Goal: Check status

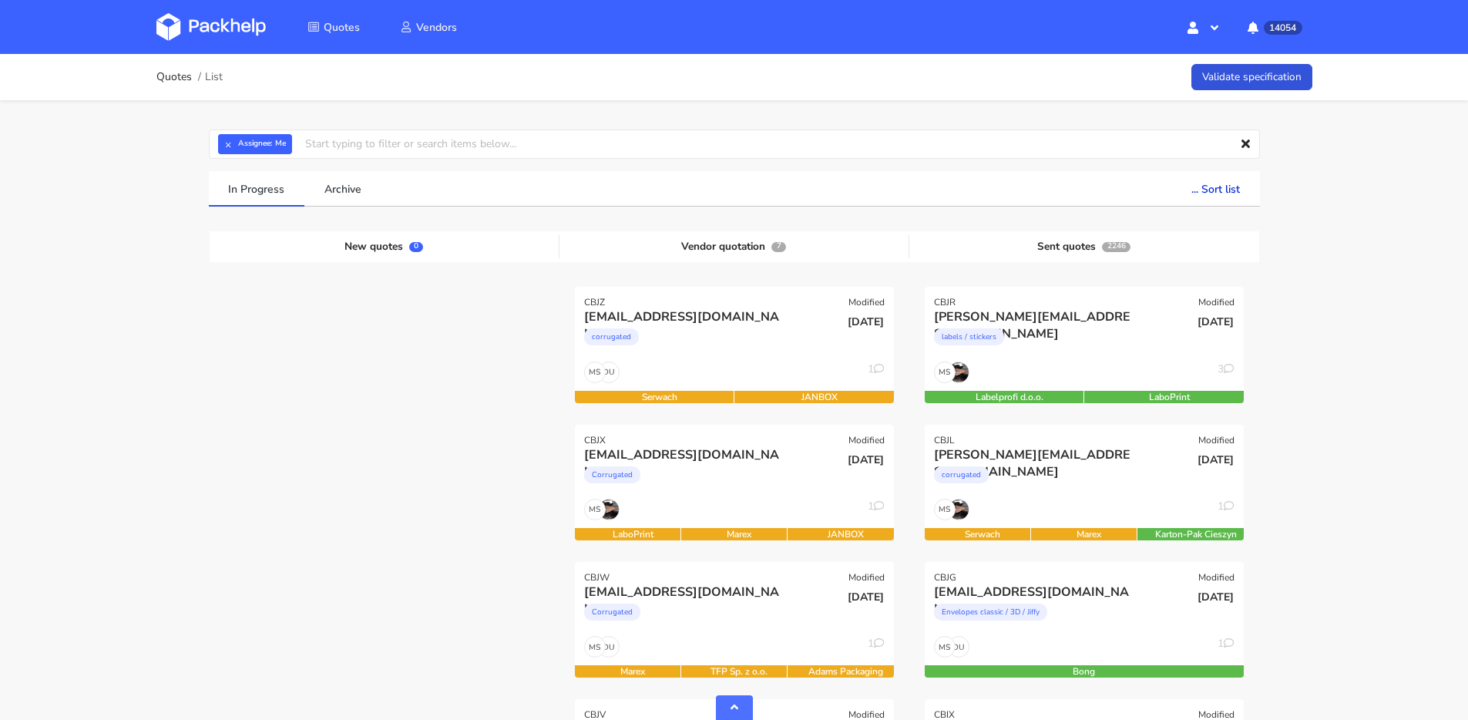
scroll to position [438, 0]
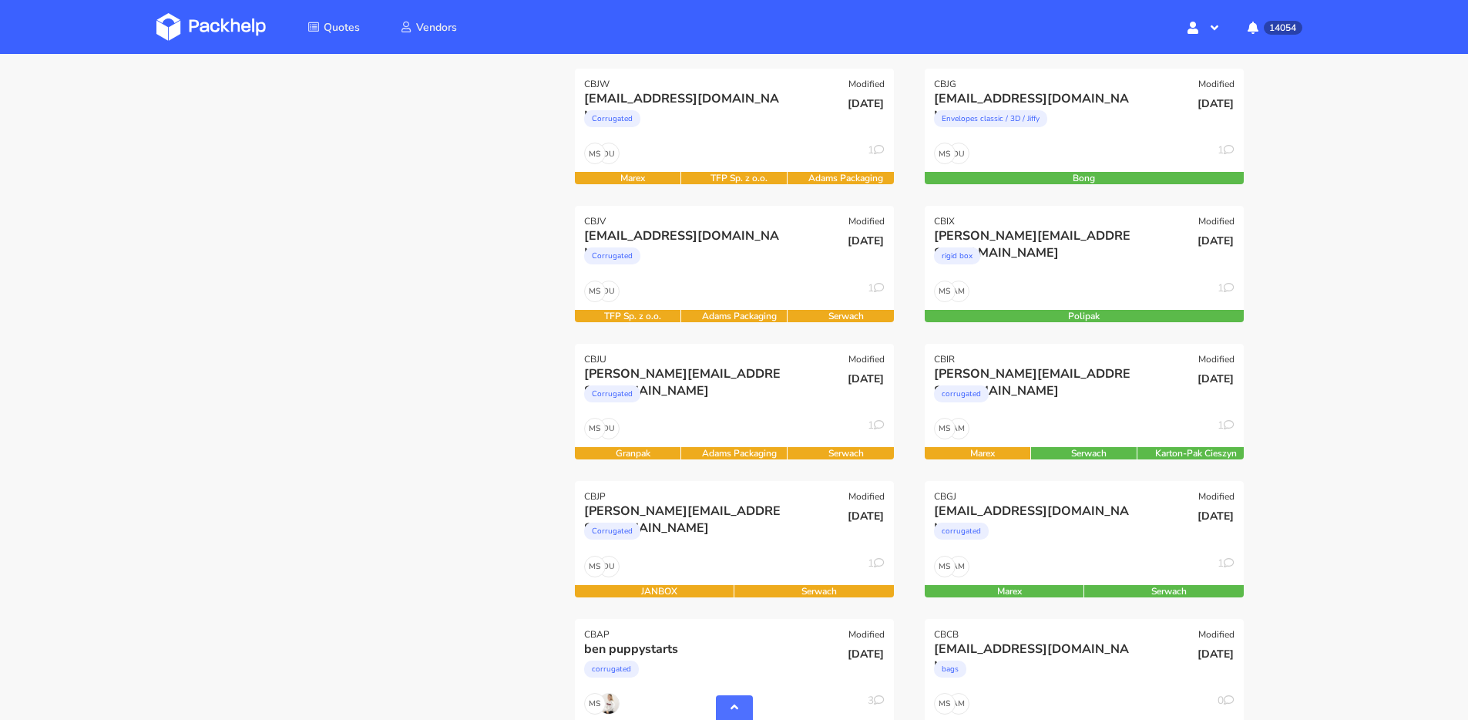
scroll to position [792, 0]
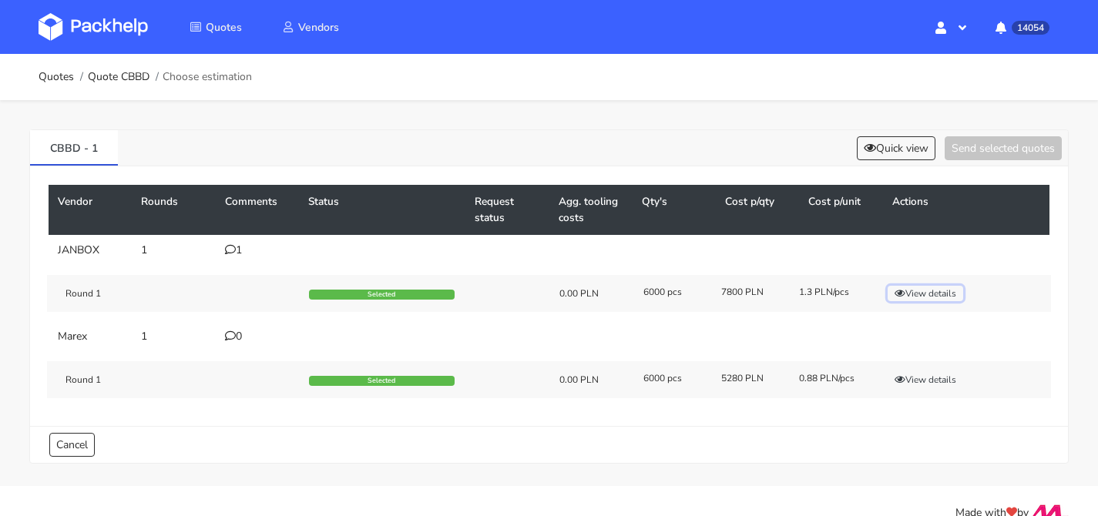
click at [953, 294] on button "View details" at bounding box center [926, 293] width 76 height 15
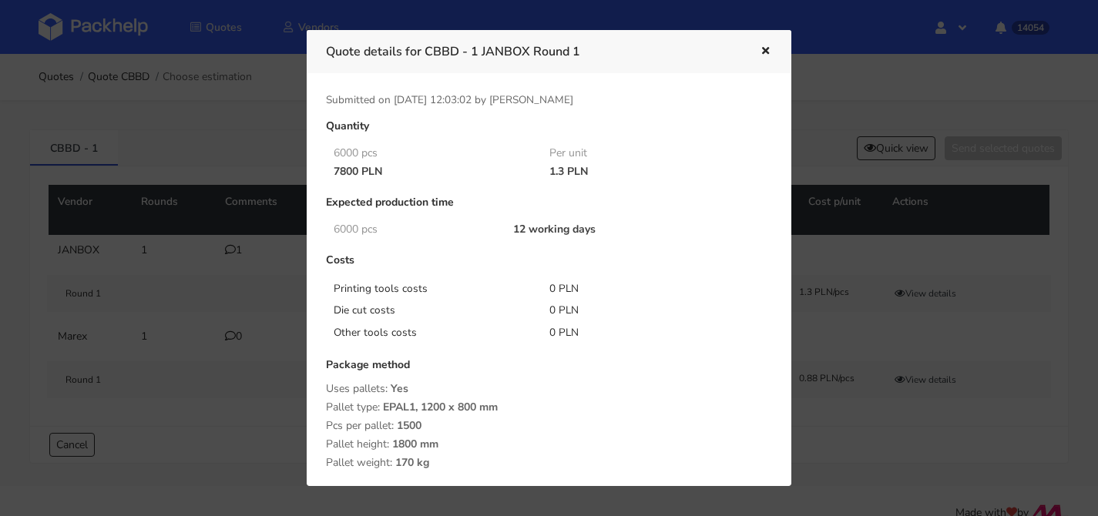
click at [775, 53] on div "Quote details for CBBD - 1 JANBOX Round 1" at bounding box center [549, 51] width 485 height 42
click at [768, 52] on icon "button" at bounding box center [765, 51] width 13 height 11
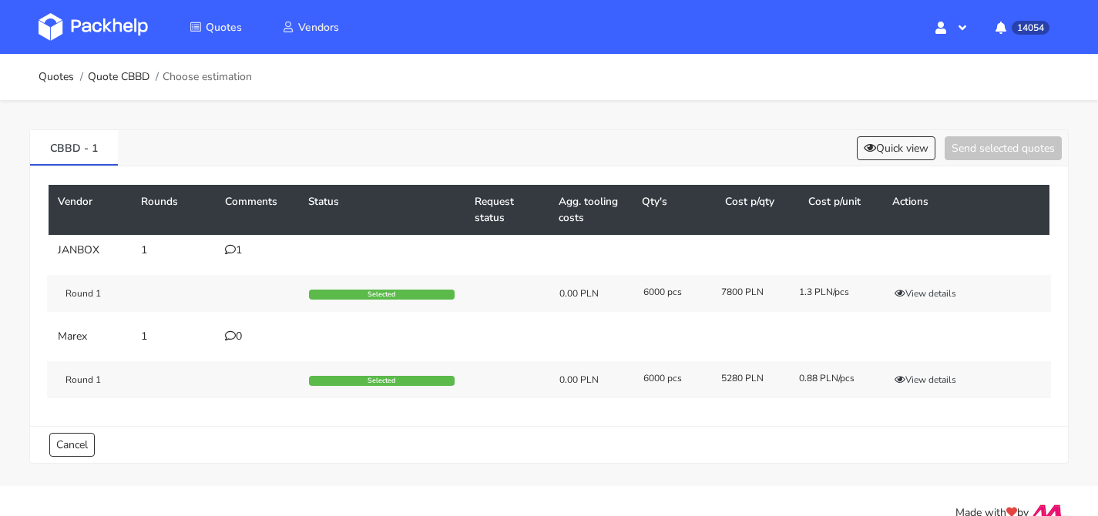
click at [247, 250] on div "1" at bounding box center [257, 250] width 65 height 12
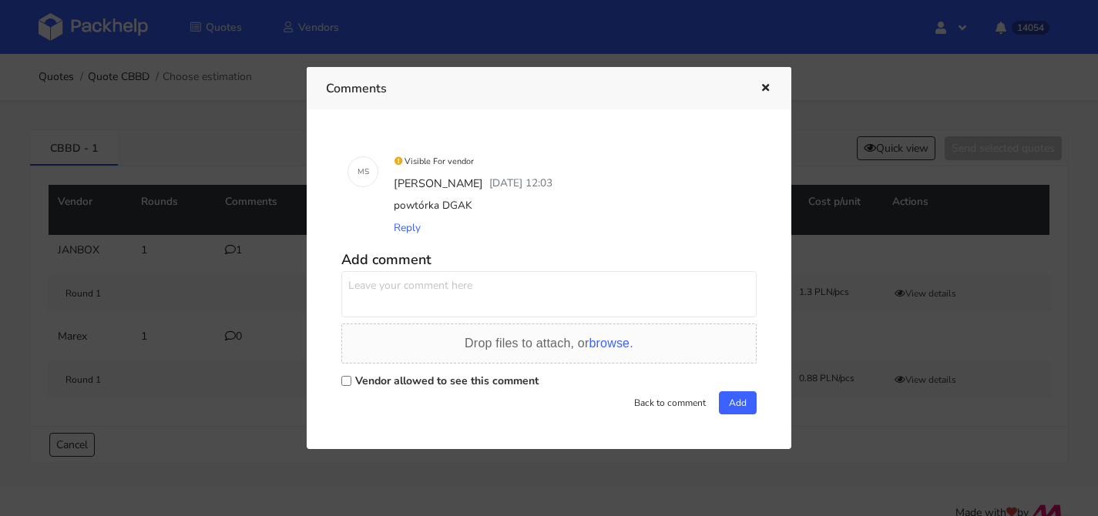
click at [754, 95] on div at bounding box center [754, 89] width 35 height 20
click at [759, 92] on icon "button" at bounding box center [765, 88] width 13 height 11
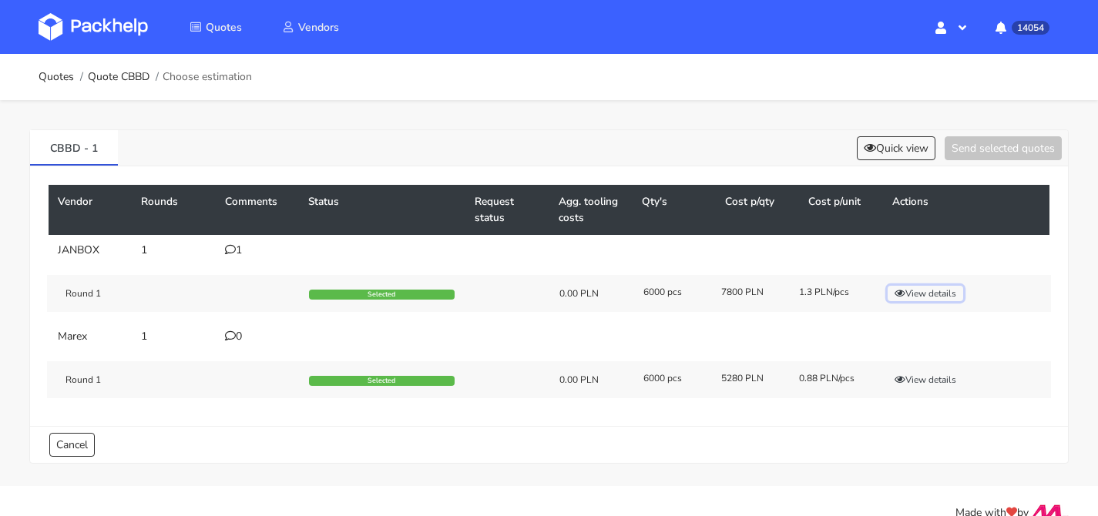
click at [942, 295] on button "View details" at bounding box center [926, 293] width 76 height 15
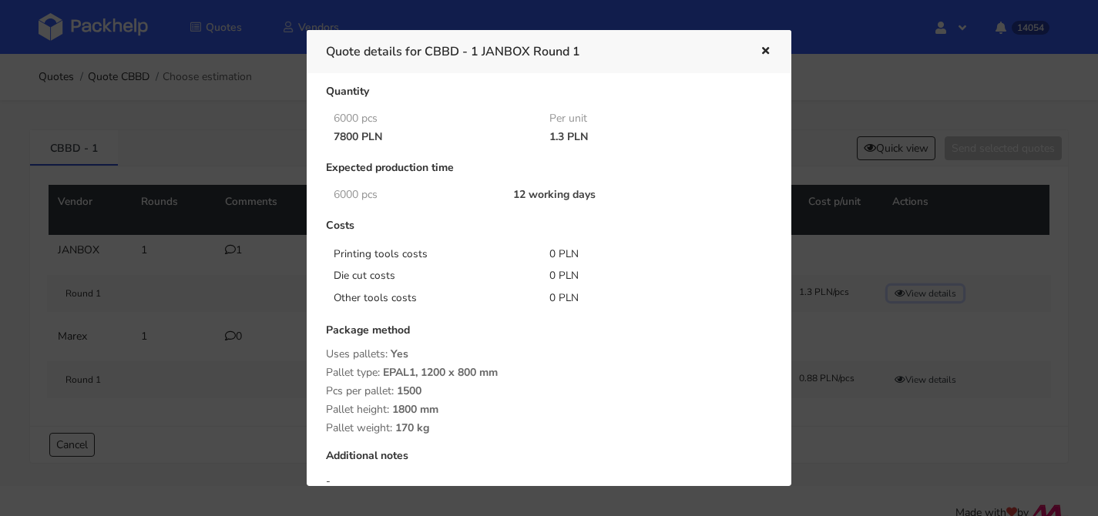
scroll to position [119, 0]
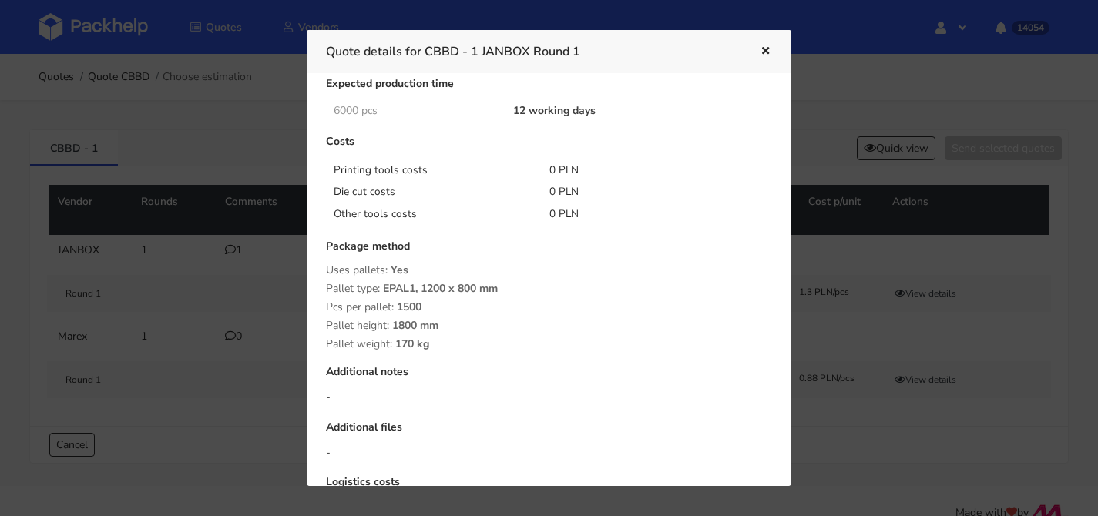
click at [222, 247] on div at bounding box center [549, 258] width 1098 height 516
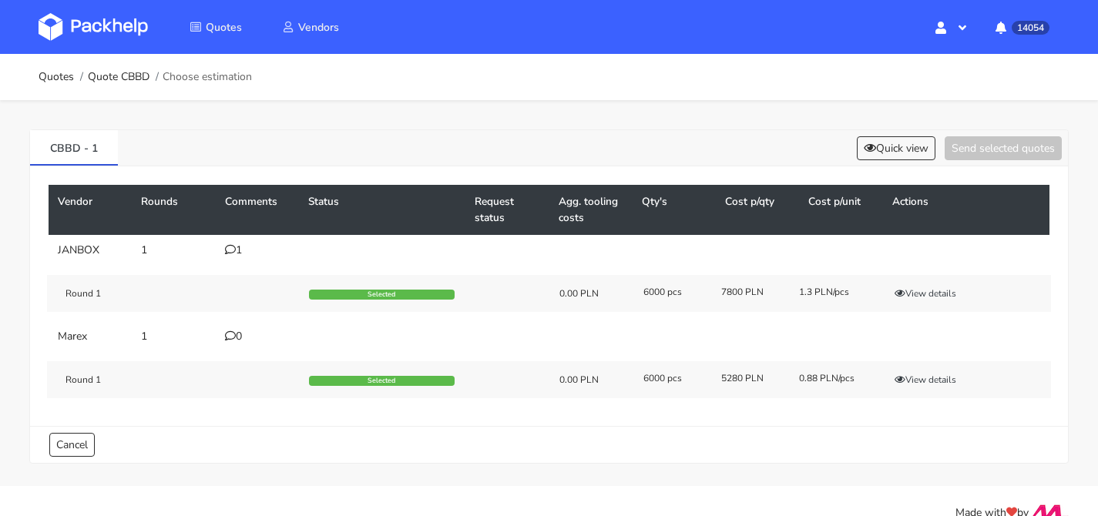
click at [224, 250] on td "1" at bounding box center [257, 250] width 83 height 31
click at [227, 250] on icon at bounding box center [230, 249] width 11 height 11
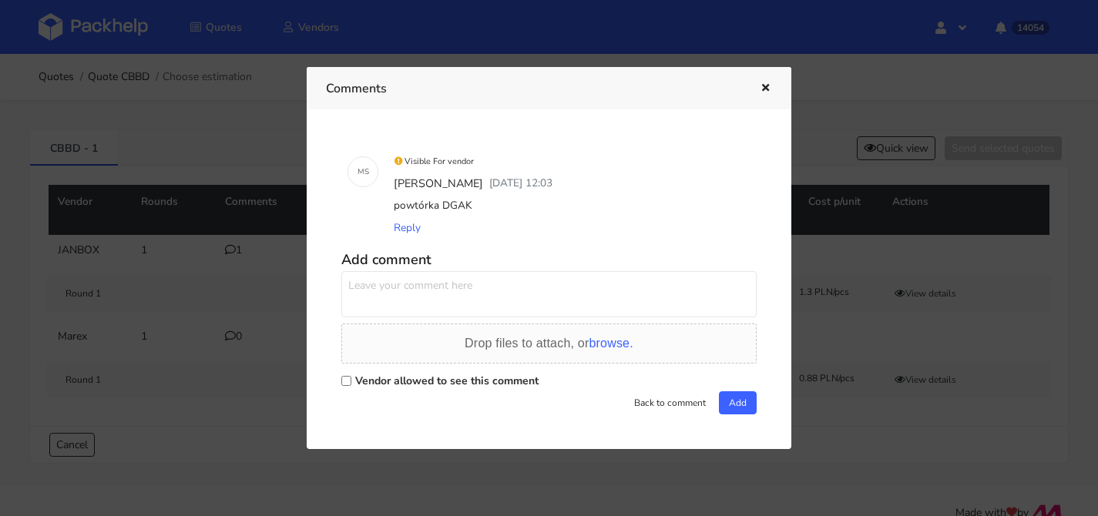
click at [275, 275] on div at bounding box center [549, 258] width 1098 height 516
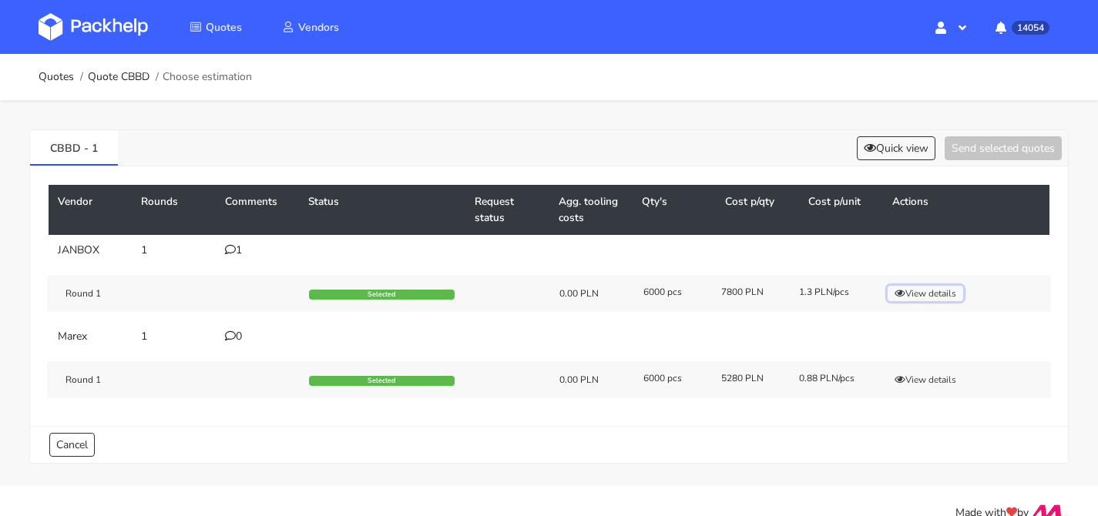
click at [942, 298] on button "View details" at bounding box center [926, 293] width 76 height 15
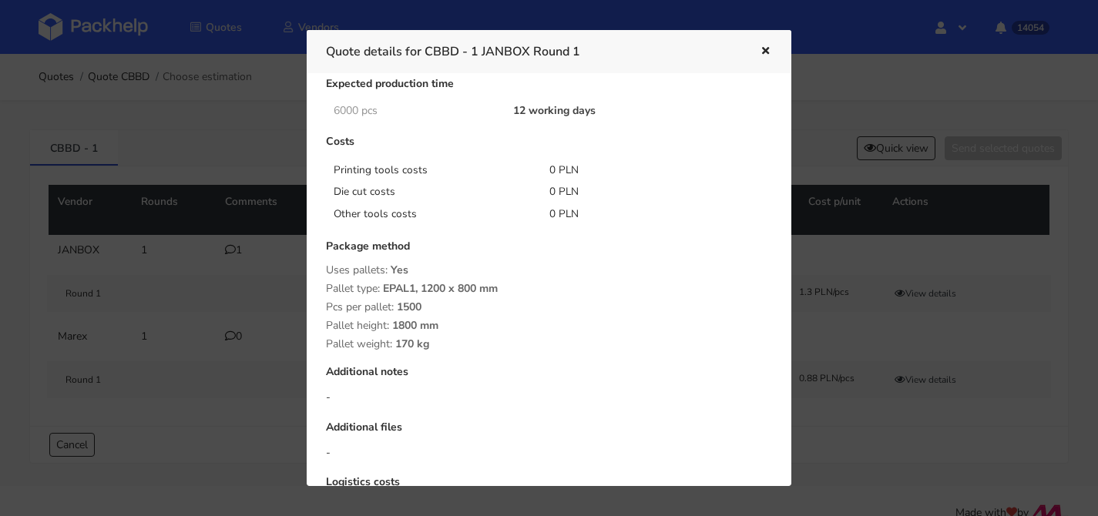
click at [766, 53] on icon "button" at bounding box center [765, 51] width 13 height 11
